Goal: Use online tool/utility: Utilize a website feature to perform a specific function

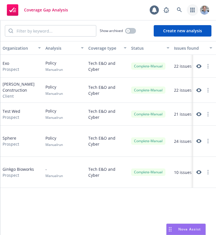
click at [192, 8] on icon "button" at bounding box center [192, 10] width 4 height 5
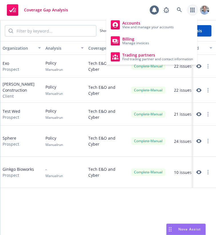
click at [192, 11] on icon "button" at bounding box center [192, 10] width 5 height 5
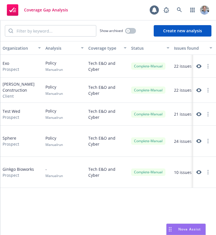
click at [167, 29] on button "Create new analysis" at bounding box center [183, 30] width 58 height 11
